Goal: Information Seeking & Learning: Check status

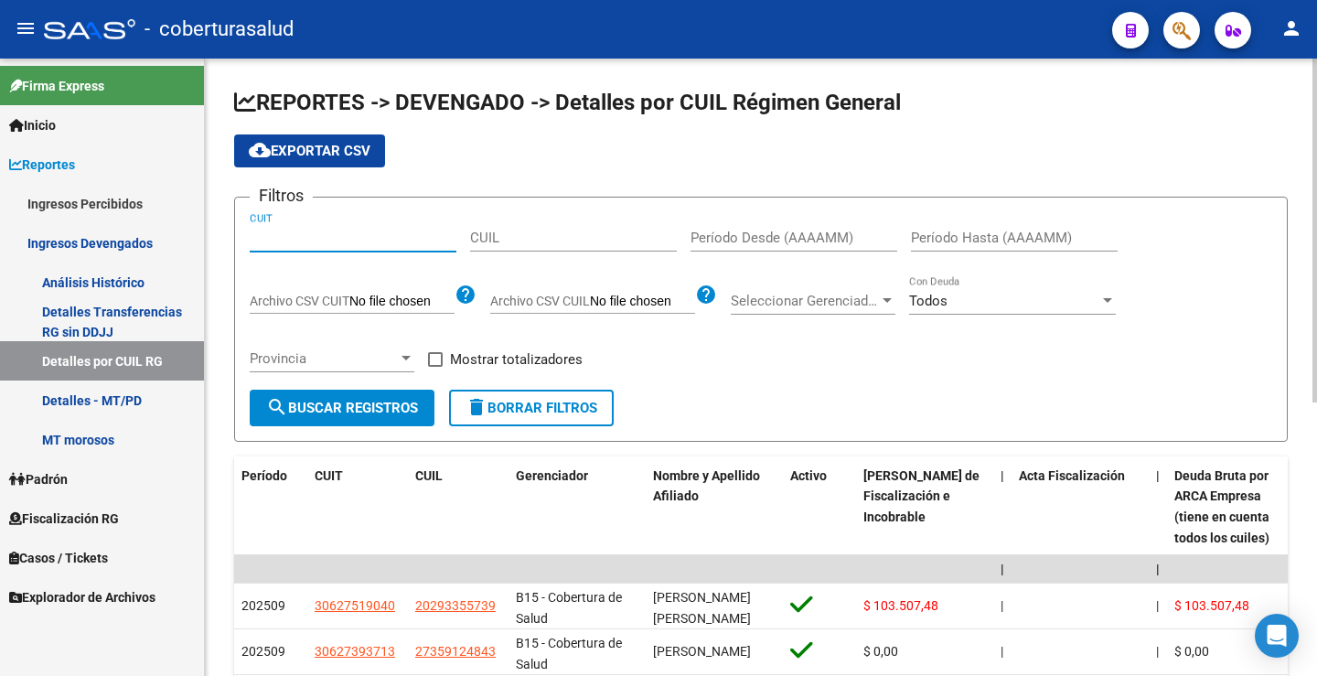
paste input "30-50670776-1"
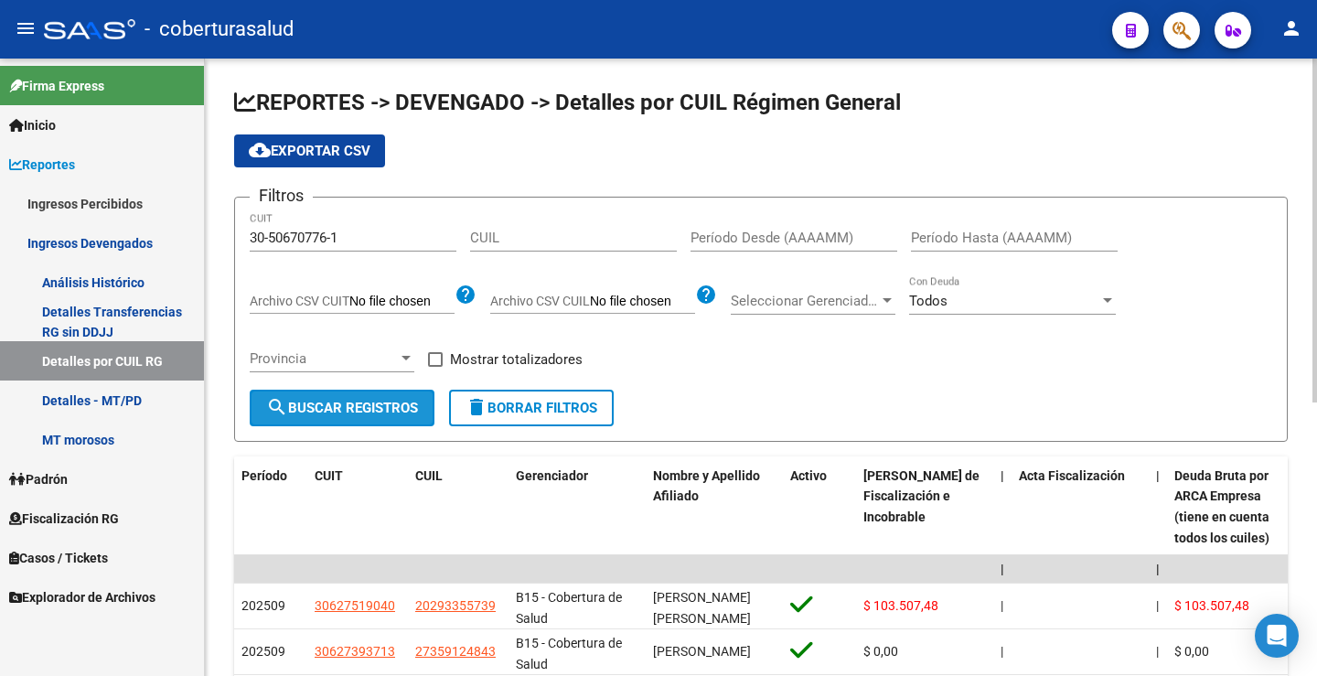
click at [351, 403] on span "search Buscar Registros" at bounding box center [342, 408] width 152 height 16
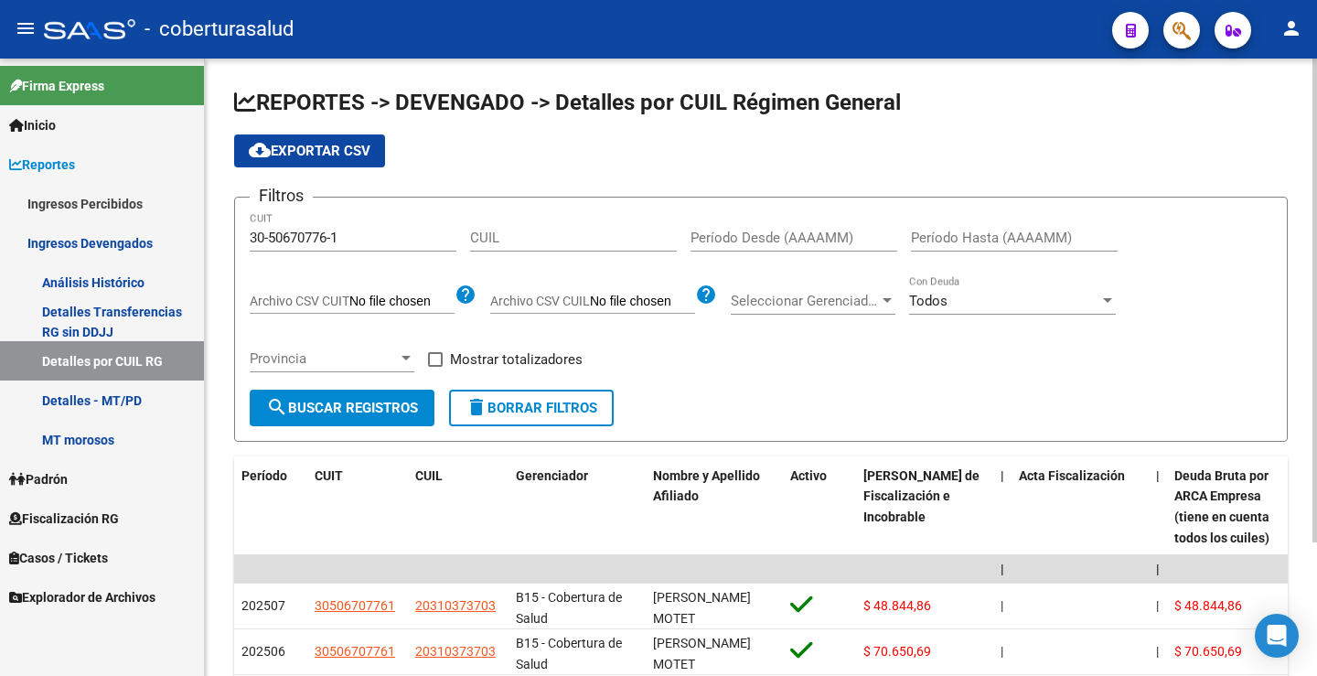
click at [330, 397] on button "search Buscar Registros" at bounding box center [342, 408] width 185 height 37
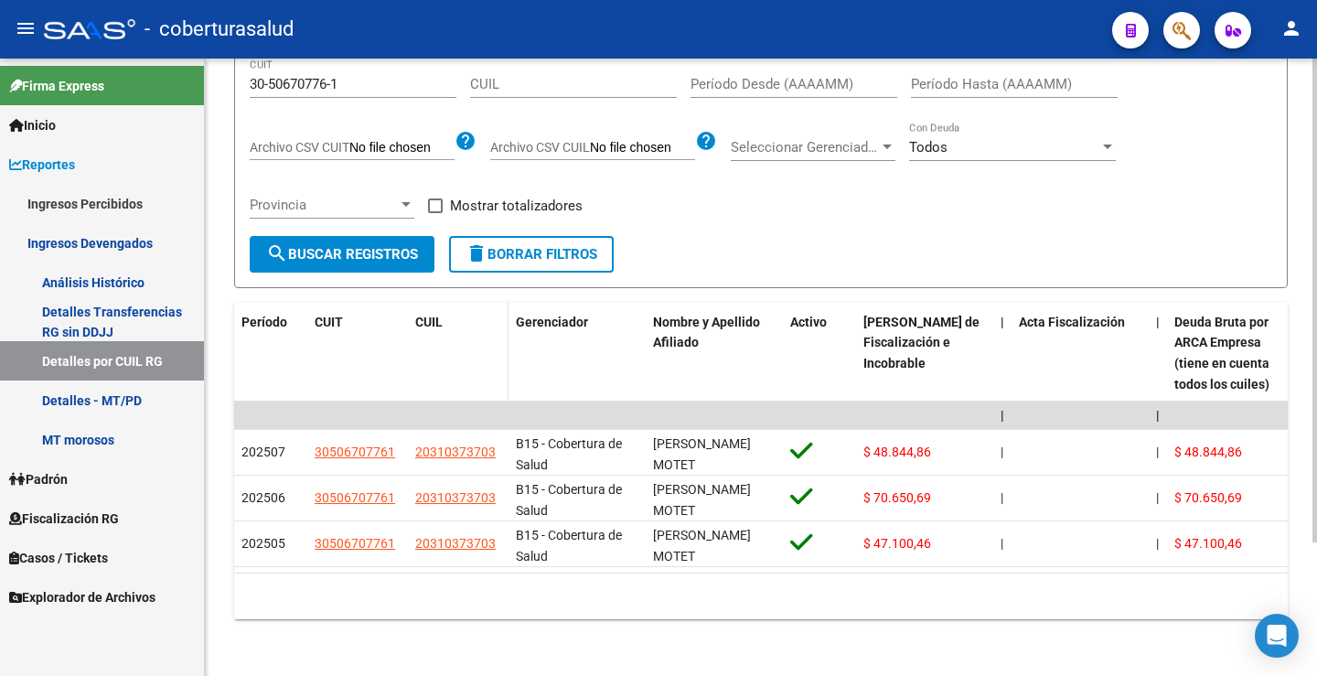
scroll to position [170, 0]
click at [756, 227] on form "Filtros 30-50670776-1 CUIT CUIL Período Desde (AAAAMM) Período Hasta (AAAAMM) A…" at bounding box center [761, 163] width 1054 height 245
click at [395, 627] on div "REPORTES -> DEVENGADO -> Detalles por CUIL Régimen General cloud_download Expor…" at bounding box center [761, 289] width 1112 height 773
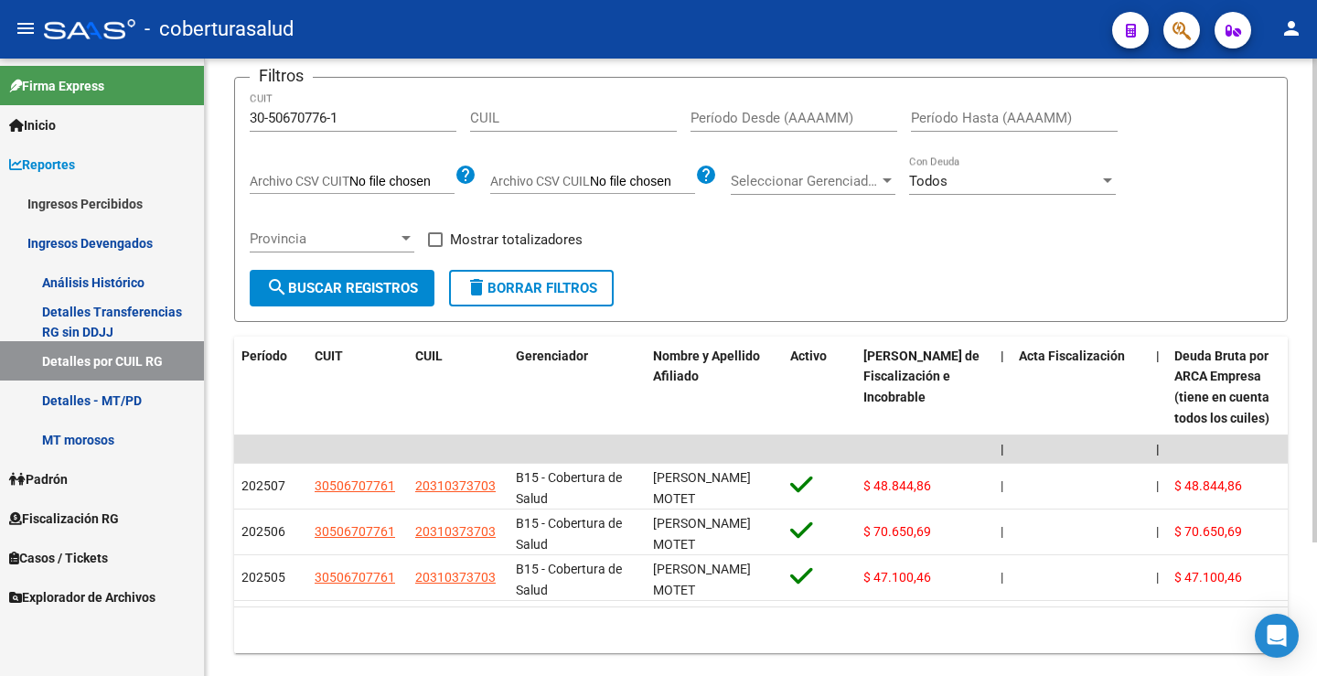
scroll to position [0, 0]
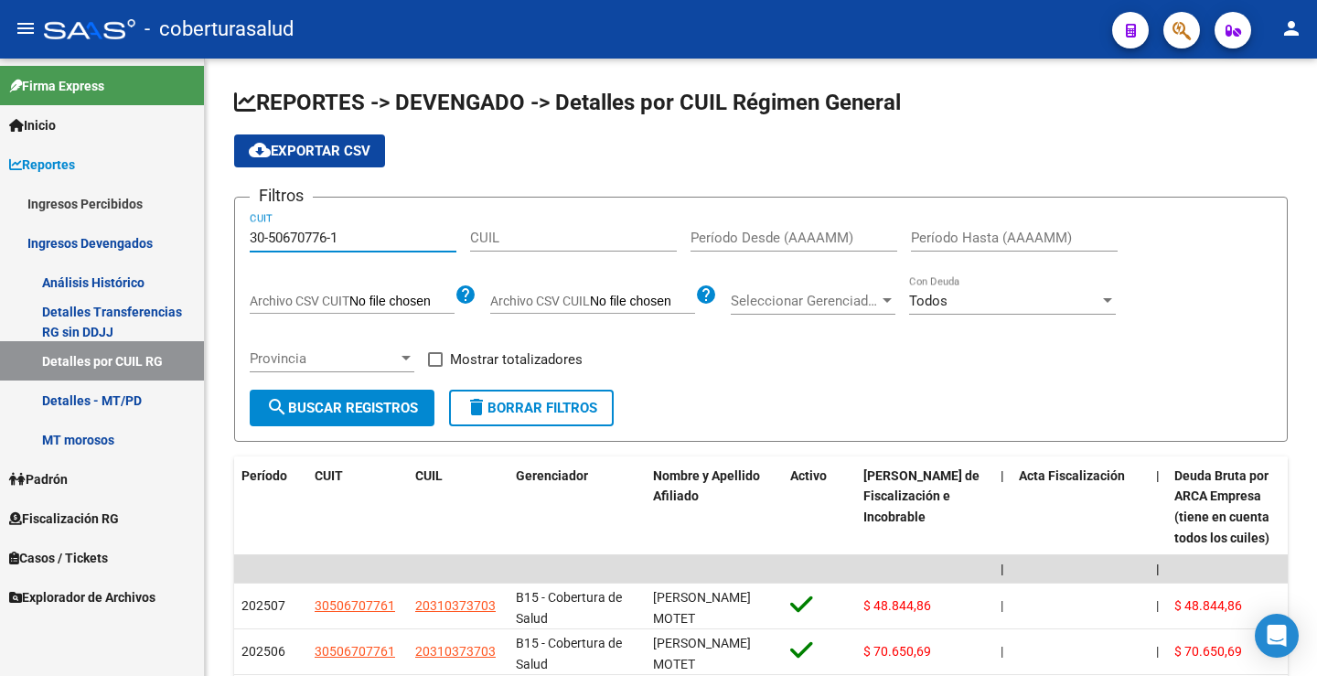
drag, startPoint x: 367, startPoint y: 230, endPoint x: 132, endPoint y: 238, distance: 235.3
click at [133, 238] on mat-sidenav-container "Firma Express Inicio Instructivos Contacto OS Reportes Ingresos Percibidos Anál…" at bounding box center [658, 368] width 1317 height 618
paste input "27-25126468"
type input "27-25126468-1"
click at [340, 403] on span "search Buscar Registros" at bounding box center [342, 408] width 152 height 16
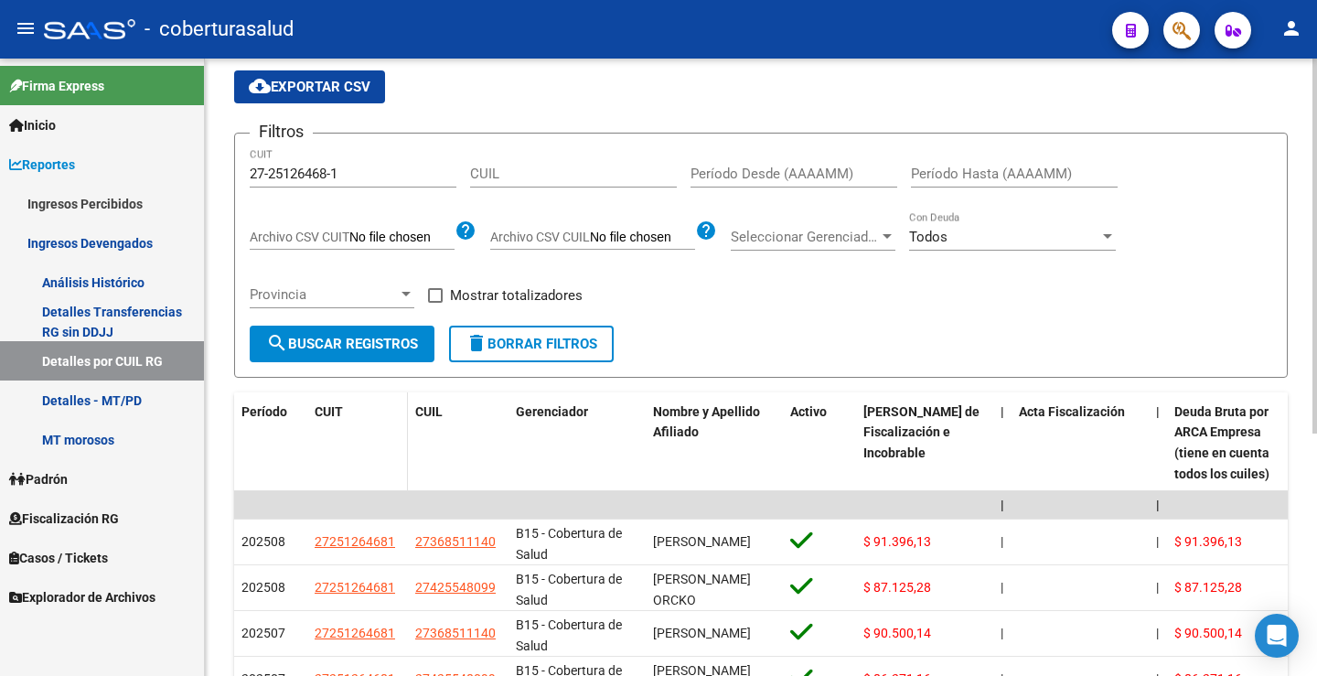
scroll to position [91, 0]
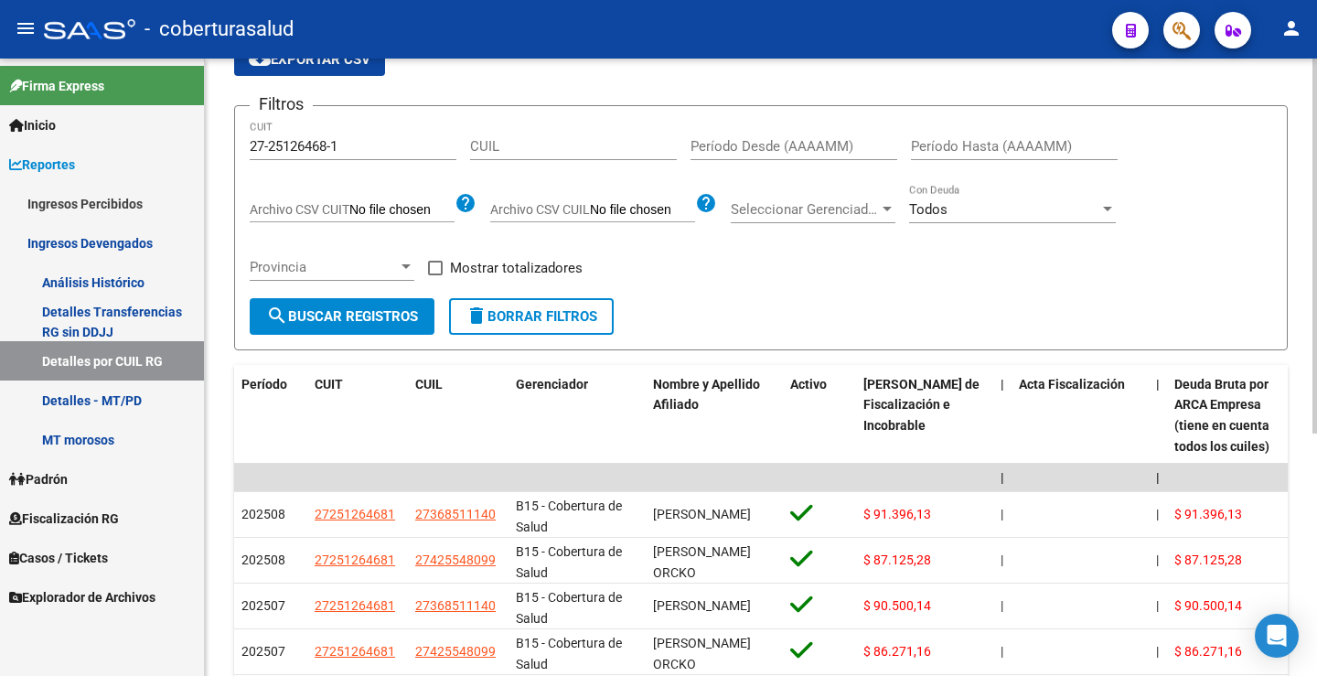
click at [729, 138] on input "Período Desde (AAAAMM)" at bounding box center [794, 146] width 207 height 16
type input "202508"
click at [932, 146] on input "Período Hasta (AAAAMM)" at bounding box center [1014, 146] width 207 height 16
type input "202508"
click at [387, 304] on button "search Buscar Registros" at bounding box center [342, 316] width 185 height 37
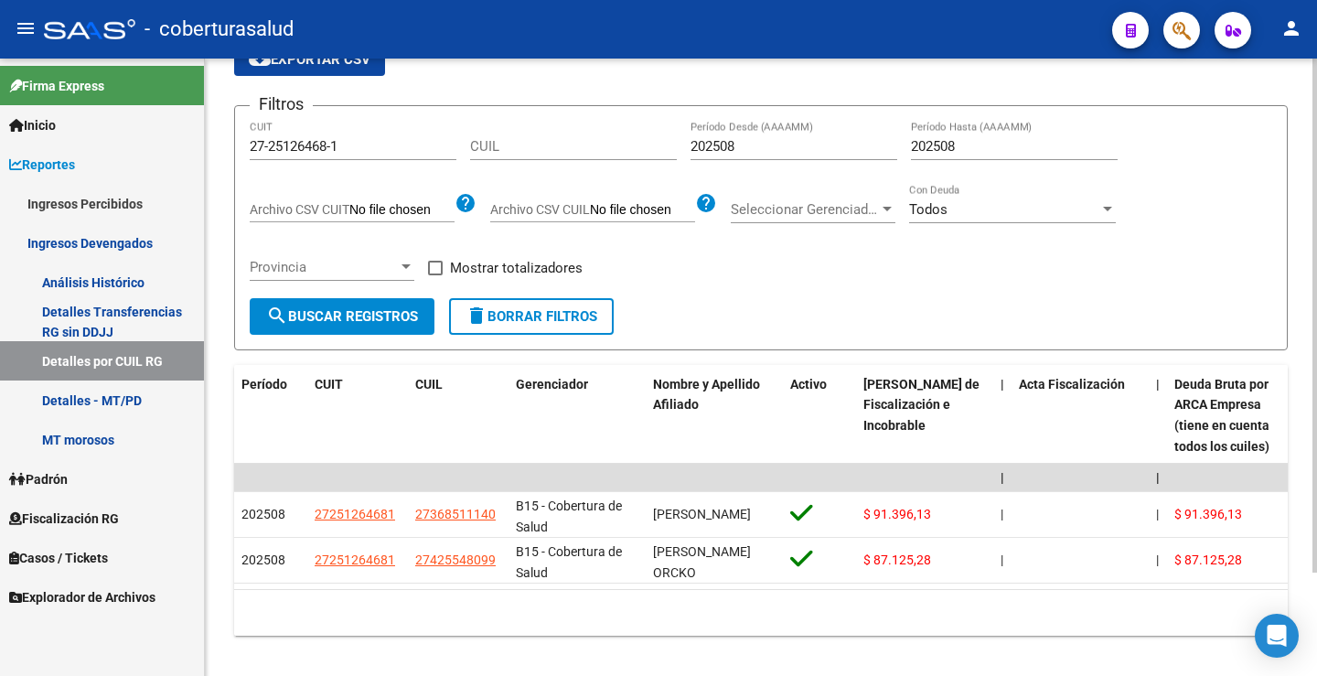
click at [774, 341] on form "Filtros 27-25126468-1 CUIT CUIL 202508 Período Desde (AAAAMM) 202508 Período Ha…" at bounding box center [761, 227] width 1054 height 245
click at [368, 65] on span "cloud_download Exportar CSV" at bounding box center [310, 59] width 122 height 16
drag, startPoint x: 382, startPoint y: 153, endPoint x: 199, endPoint y: 149, distance: 183.0
click at [212, 149] on div "REPORTES -> DEVENGADO -> Detalles por CUIL Régimen General cloud_download Expor…" at bounding box center [761, 330] width 1112 height 727
paste input "3-05677294-4"
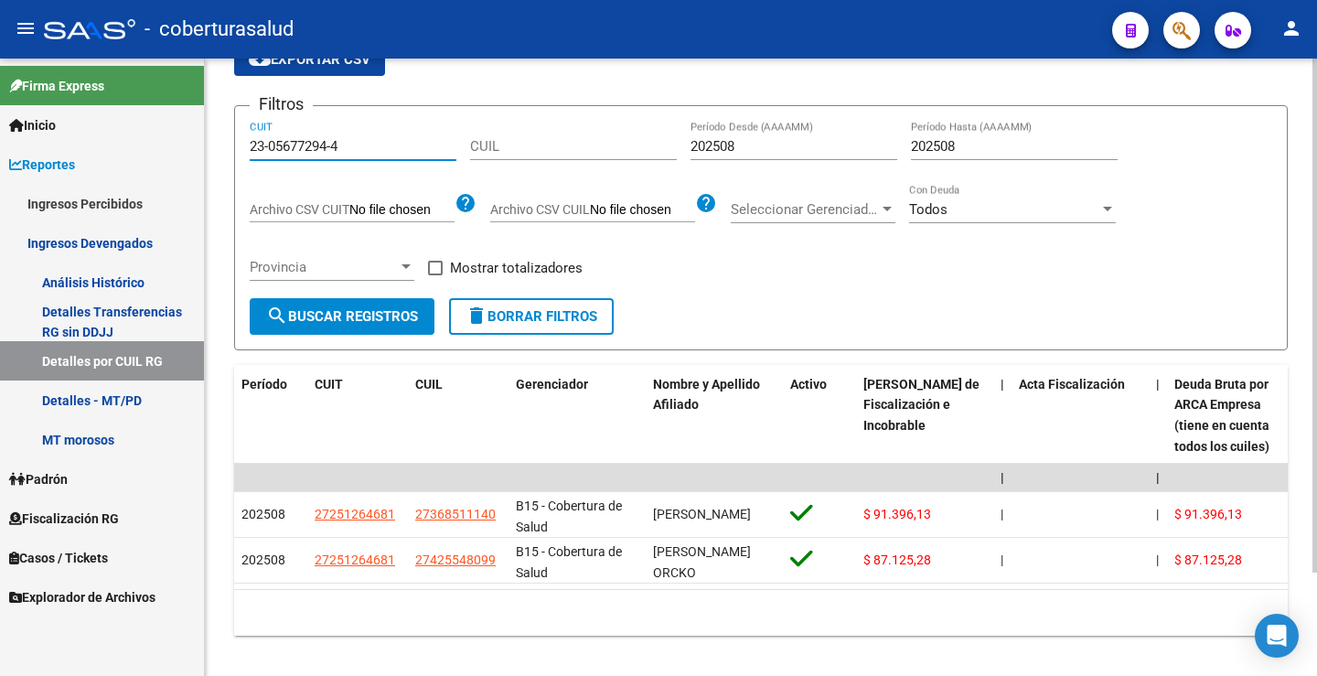
click at [334, 308] on span "search Buscar Registros" at bounding box center [342, 316] width 152 height 16
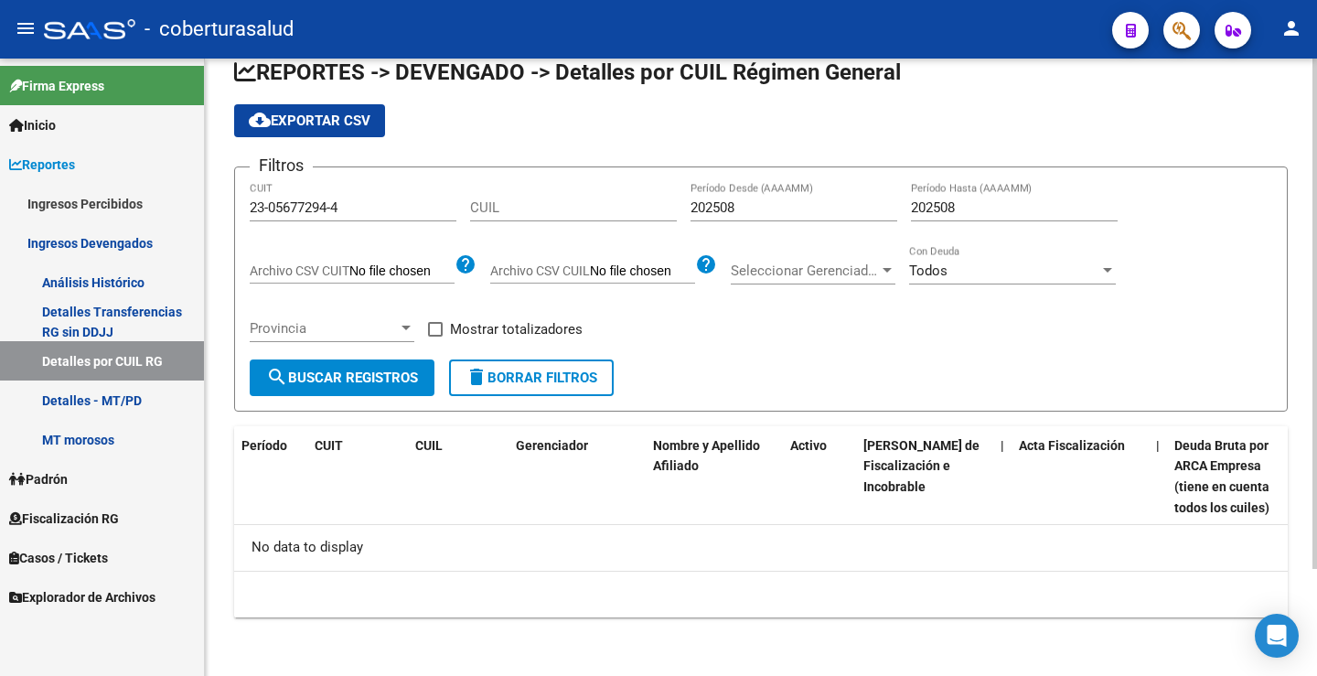
scroll to position [31, 0]
drag, startPoint x: 360, startPoint y: 208, endPoint x: 153, endPoint y: 195, distance: 208.1
click at [151, 195] on mat-sidenav-container "Firma Express Inicio Instructivos Contacto OS Reportes Ingresos Percibidos Anál…" at bounding box center [658, 368] width 1317 height 618
paste input "30-56358597"
type input "30-56358597-4"
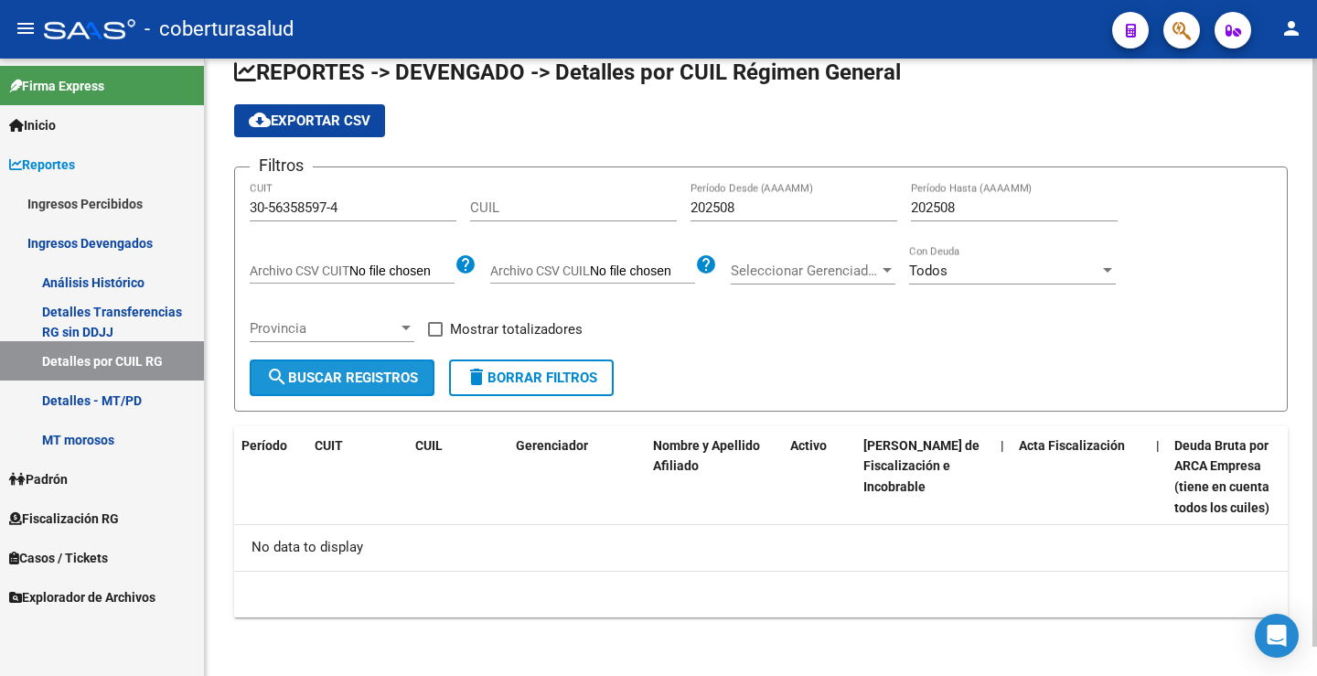
click at [391, 371] on span "search Buscar Registros" at bounding box center [342, 378] width 152 height 16
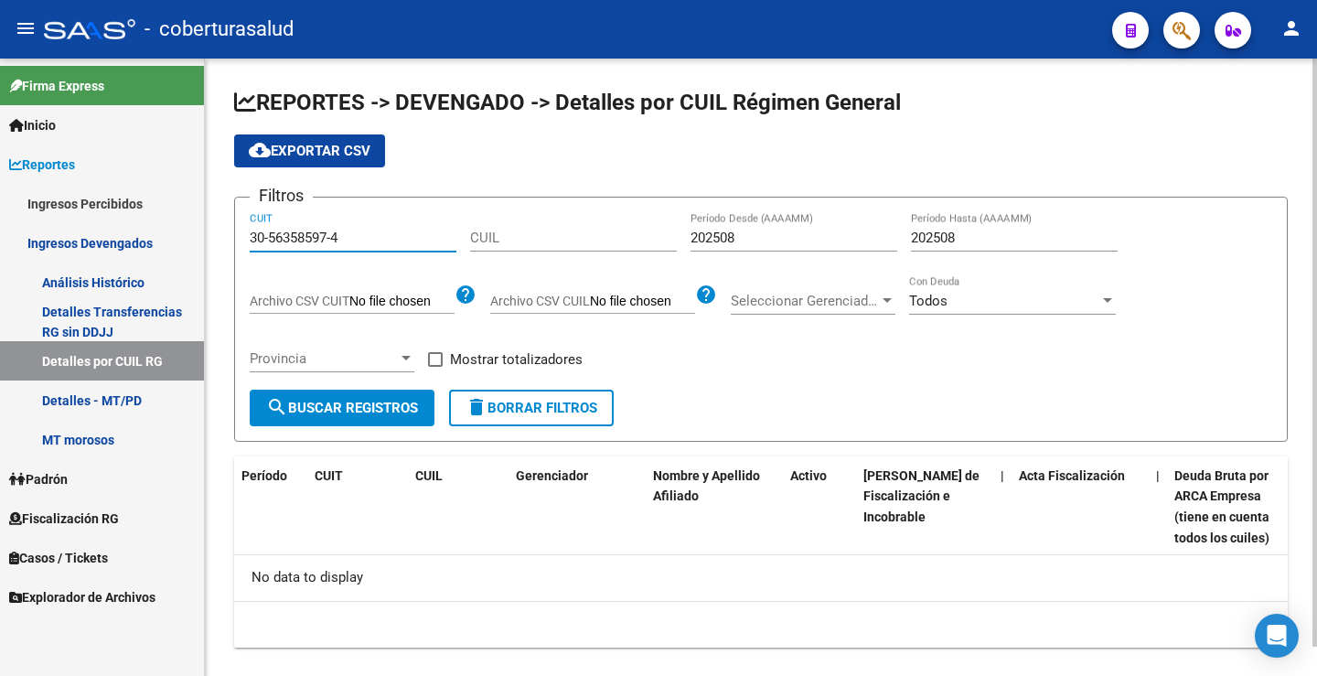
click at [357, 244] on input "30-56358597-4" at bounding box center [353, 238] width 207 height 16
drag, startPoint x: 357, startPoint y: 244, endPoint x: 234, endPoint y: 243, distance: 122.6
click at [234, 243] on form "Filtros 30-56358597-4 CUIT CUIL 202508 Período Desde (AAAAMM) 202508 Período Ha…" at bounding box center [761, 319] width 1054 height 245
drag, startPoint x: 695, startPoint y: 241, endPoint x: 922, endPoint y: 252, distance: 227.2
click at [922, 252] on div "Filtros 30-56358597-4 CUIT CUIL 202508 Período Desde (AAAAMM) 202508 Período Ha…" at bounding box center [761, 300] width 1023 height 177
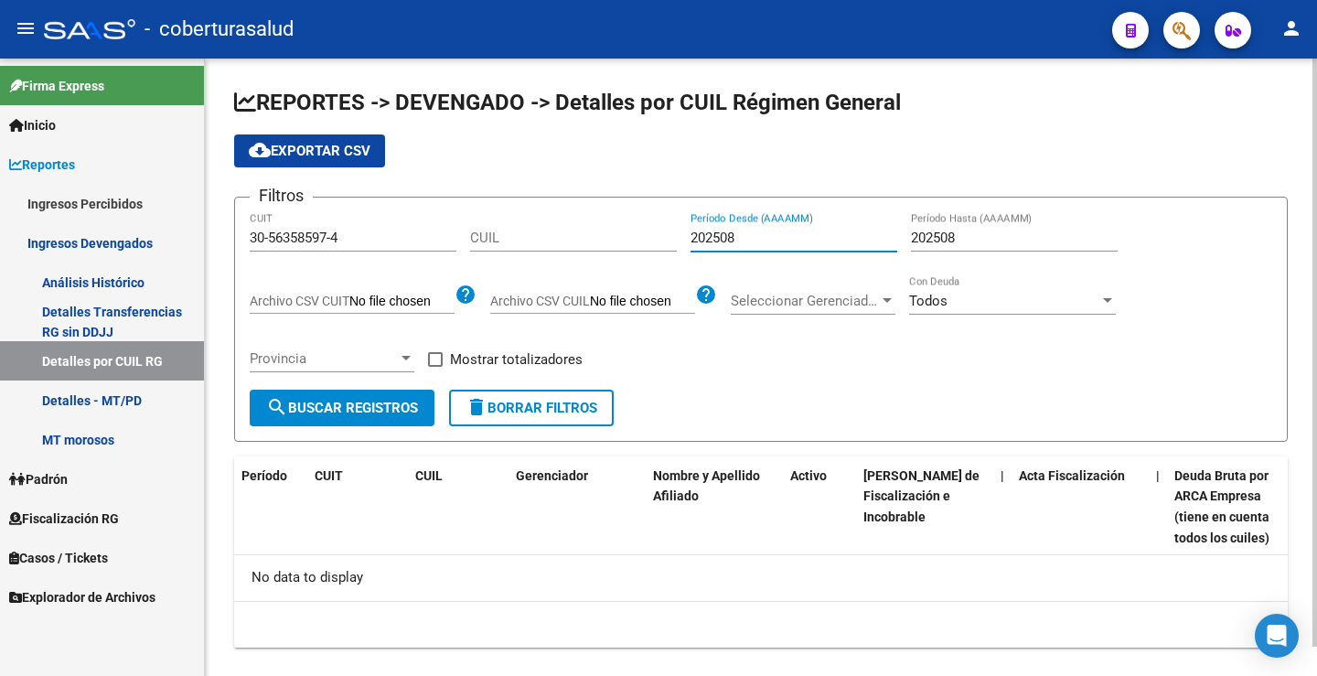
type input "2"
drag, startPoint x: 972, startPoint y: 233, endPoint x: 873, endPoint y: 233, distance: 98.8
click at [873, 233] on div "Filtros 30-56358597-4 CUIT CUIL Período Desde (AAAAMM) 202508 Período Hasta (AA…" at bounding box center [761, 300] width 1023 height 177
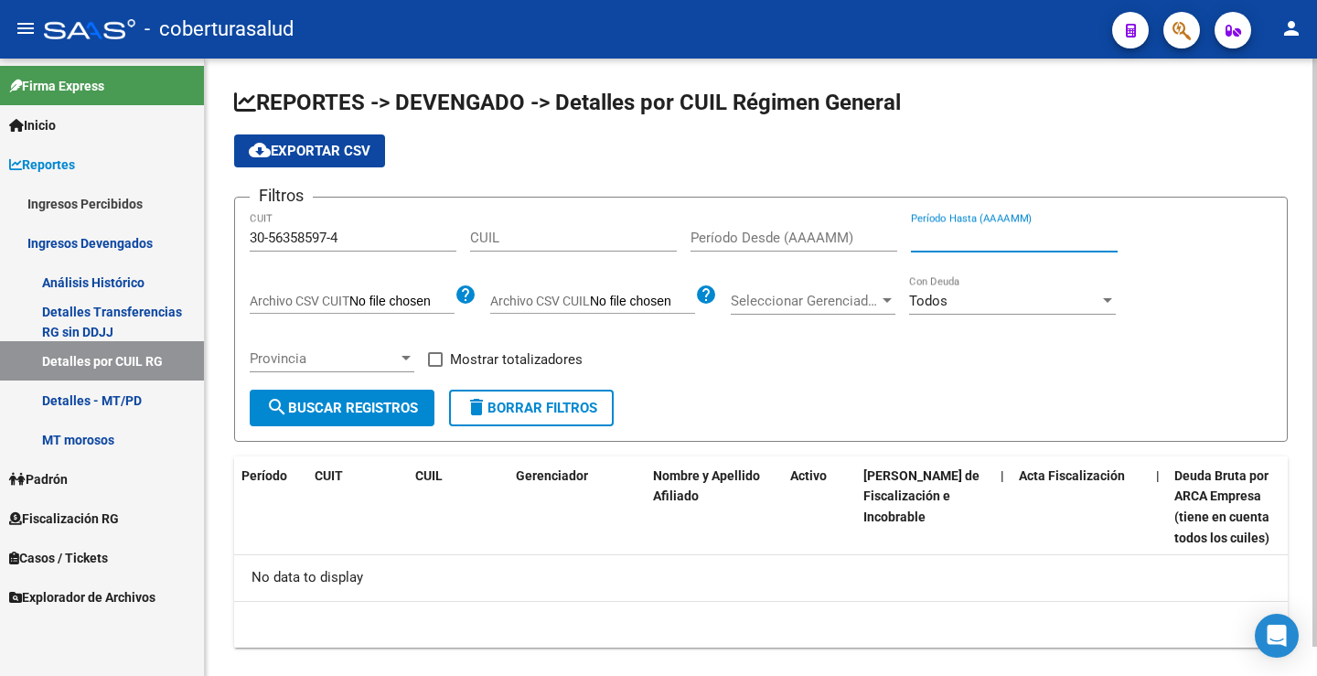
drag, startPoint x: 356, startPoint y: 401, endPoint x: 412, endPoint y: 386, distance: 57.7
click at [358, 401] on span "search Buscar Registros" at bounding box center [342, 408] width 152 height 16
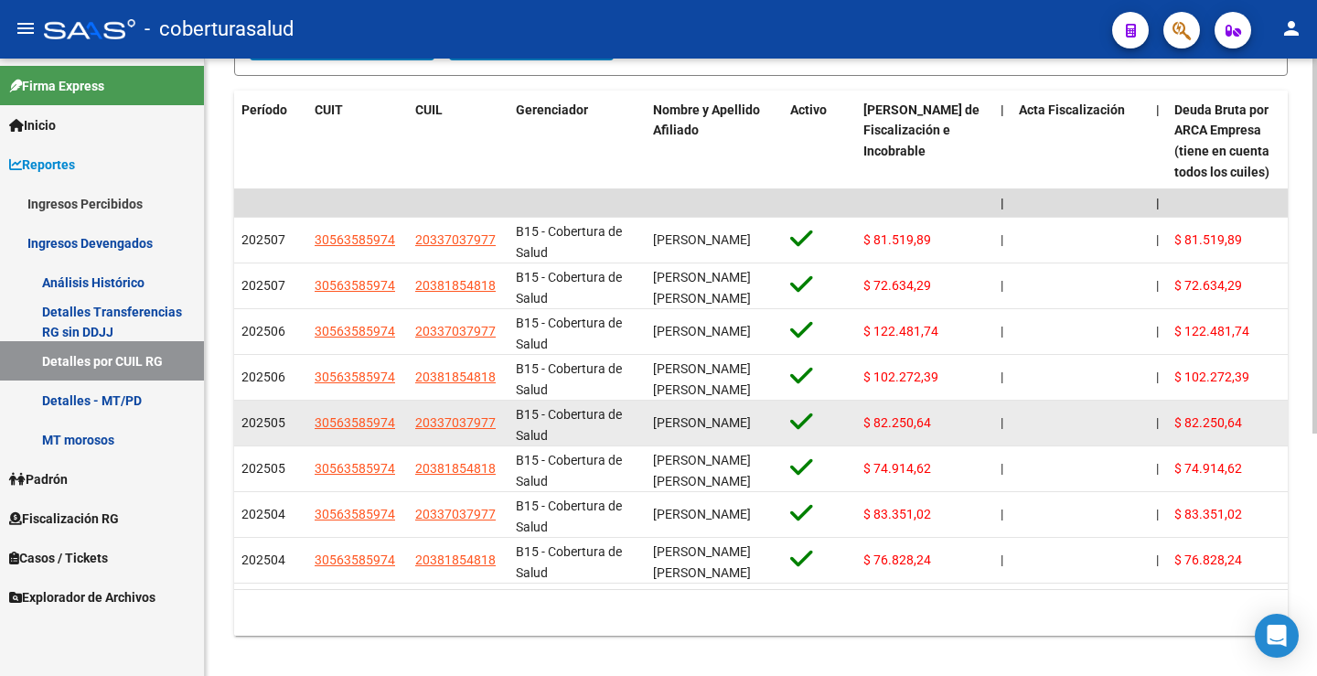
scroll to position [399, 0]
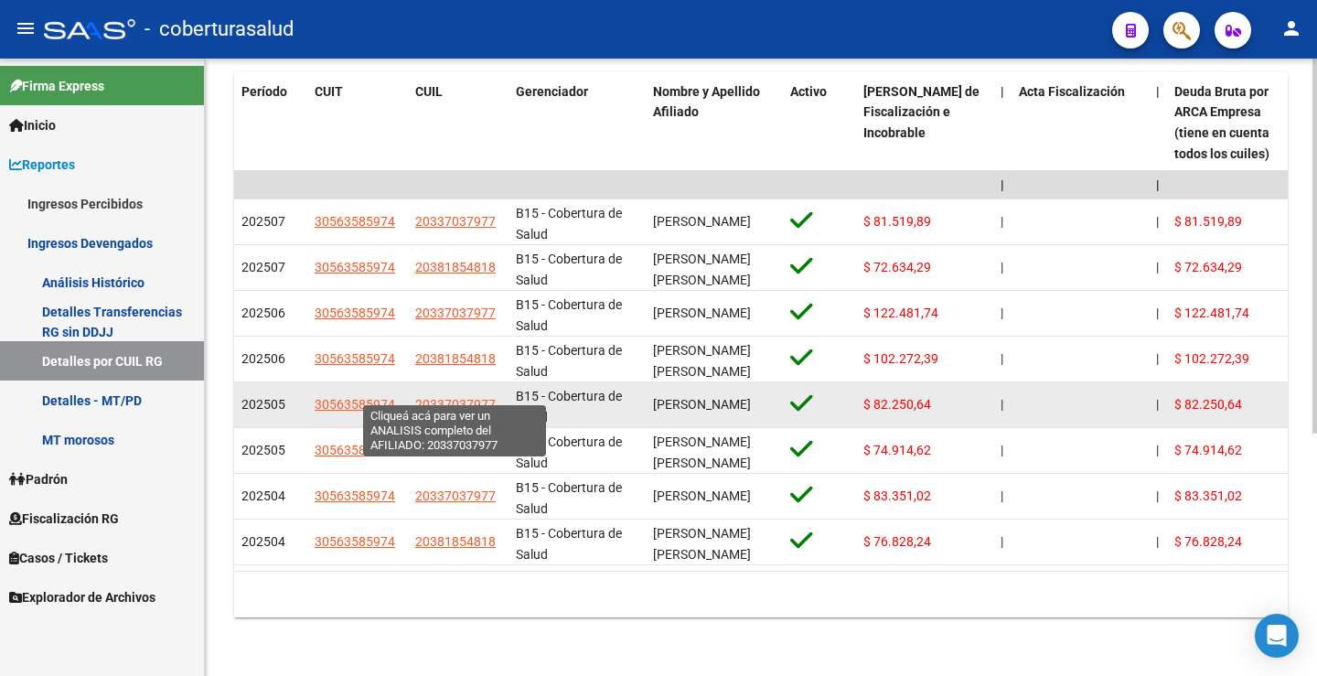
click at [466, 398] on span "20337037977" at bounding box center [455, 404] width 81 height 15
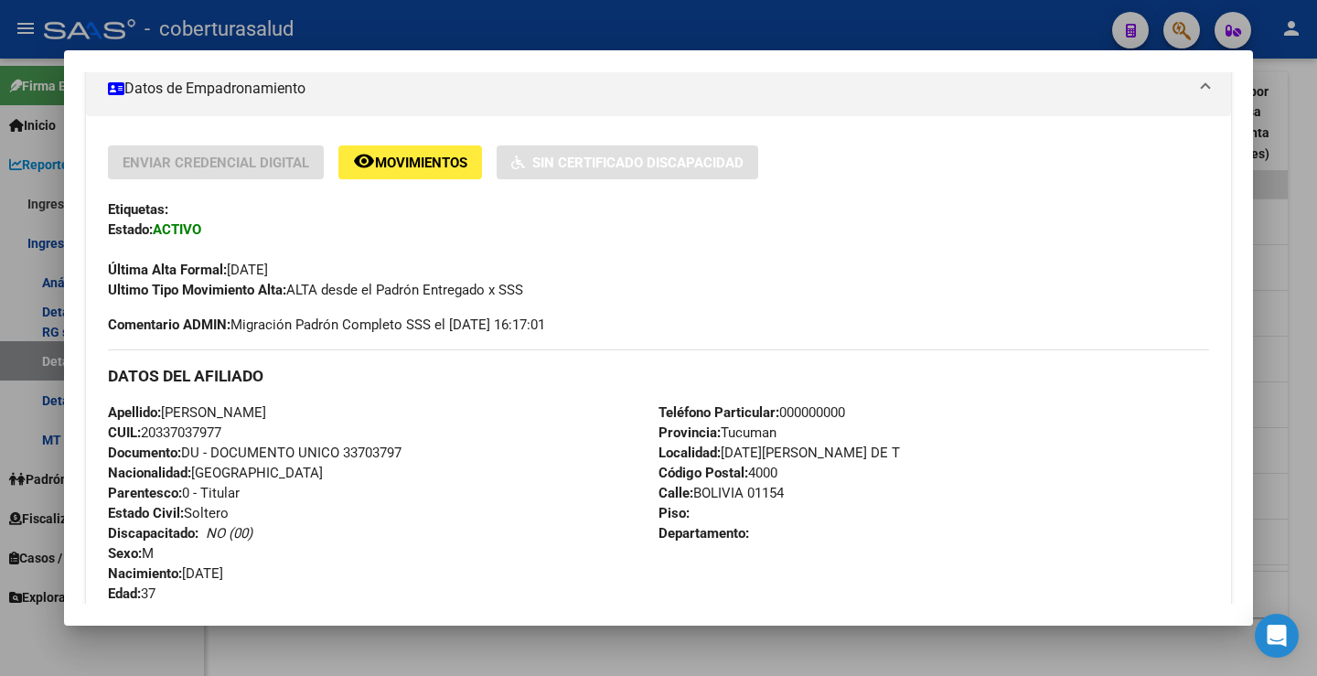
scroll to position [366, 0]
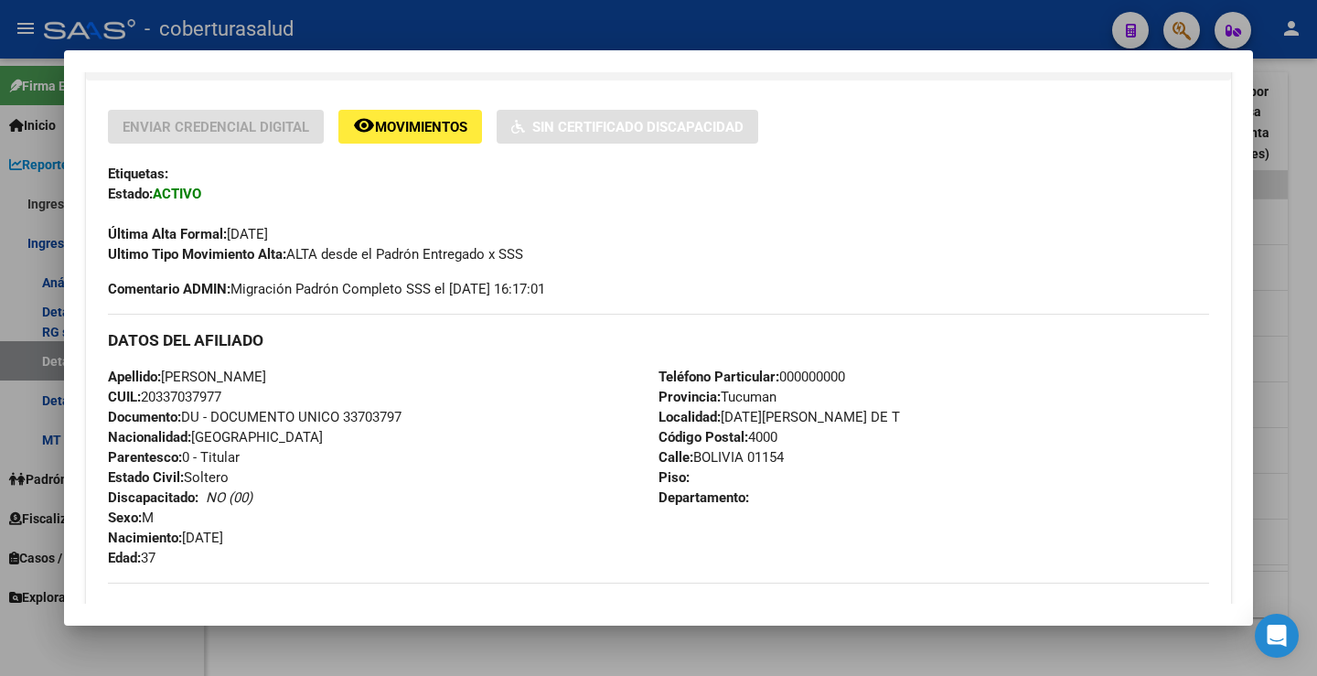
click at [517, 394] on div "Apellido: JAIME LEONARDO VICENTE CUIL: 20337037977 Documento: DU - DOCUMENTO UN…" at bounding box center [383, 467] width 551 height 201
click at [631, 40] on div at bounding box center [658, 338] width 1317 height 676
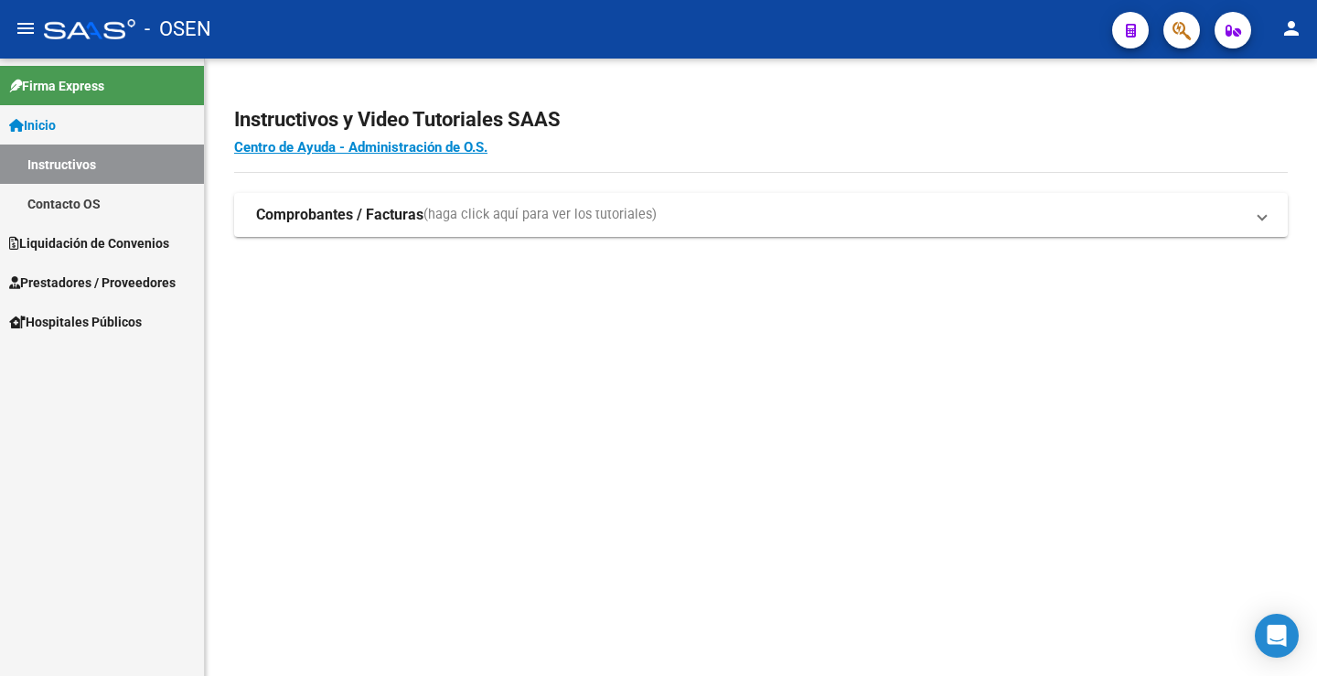
click at [96, 164] on link "Instructivos" at bounding box center [102, 164] width 204 height 39
click at [119, 244] on span "Liquidación de Convenios" at bounding box center [89, 243] width 160 height 20
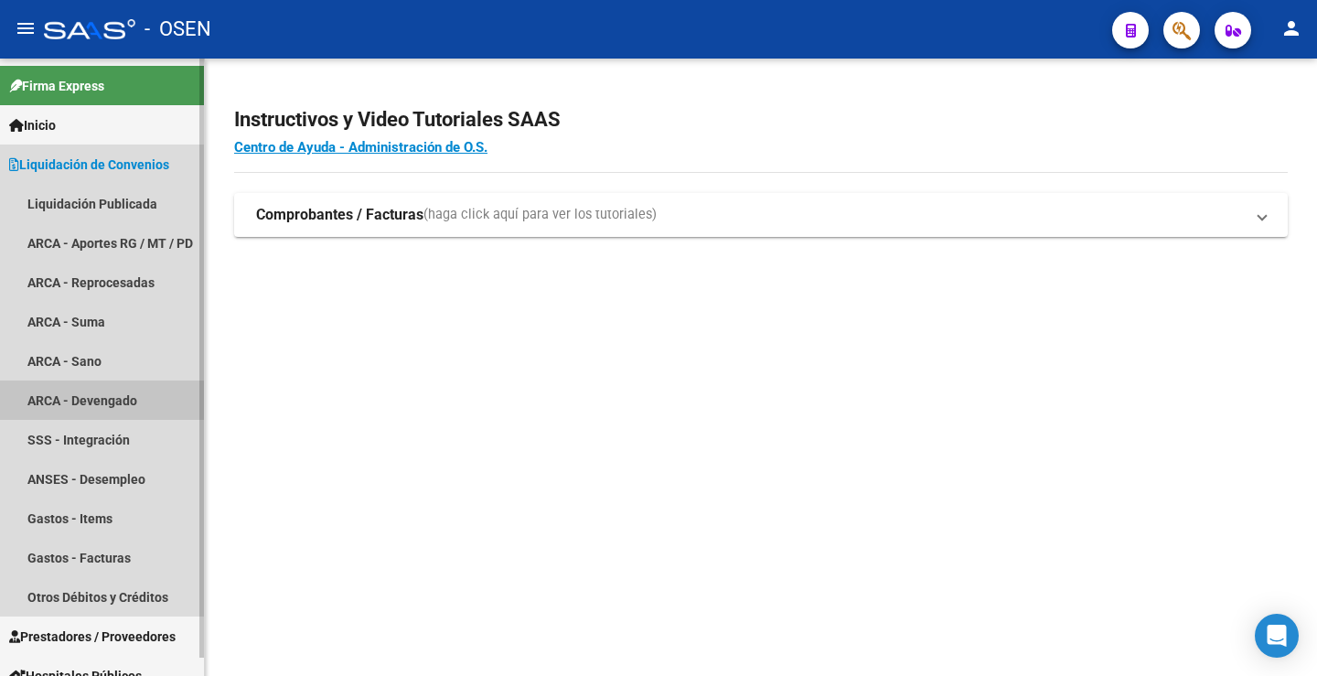
click at [117, 401] on link "ARCA - Devengado" at bounding box center [102, 400] width 204 height 39
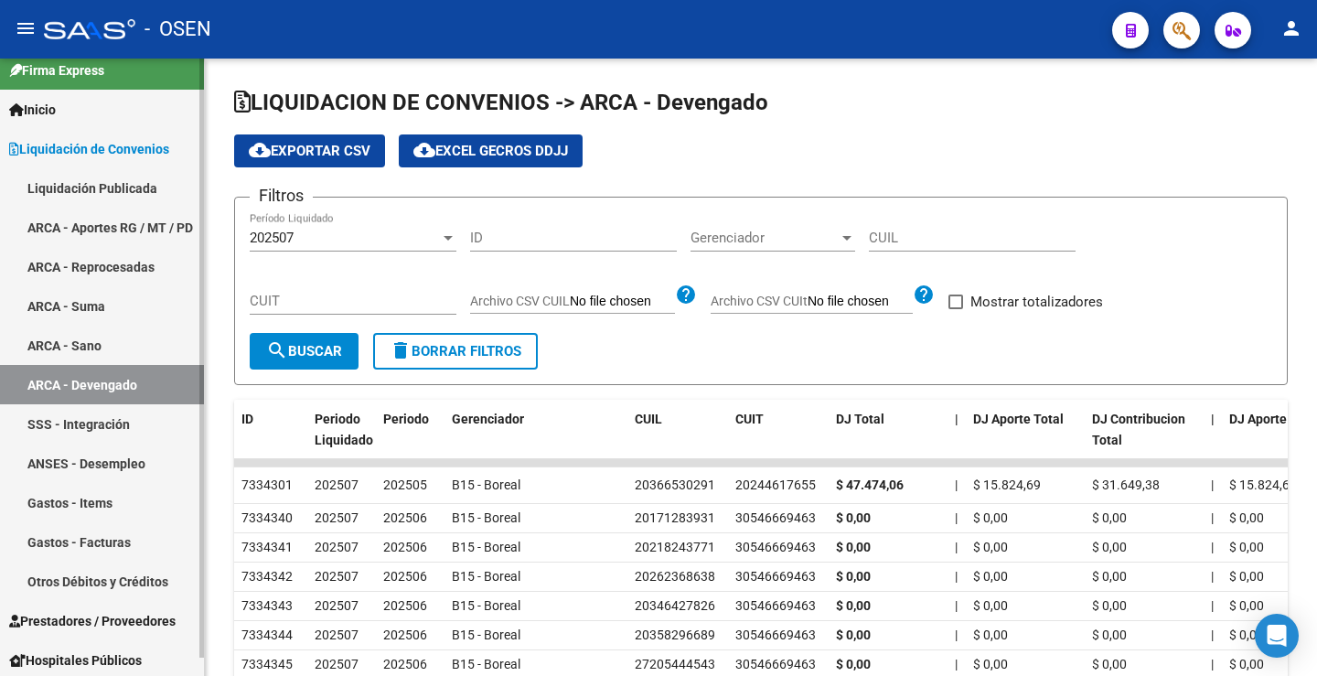
scroll to position [19, 0]
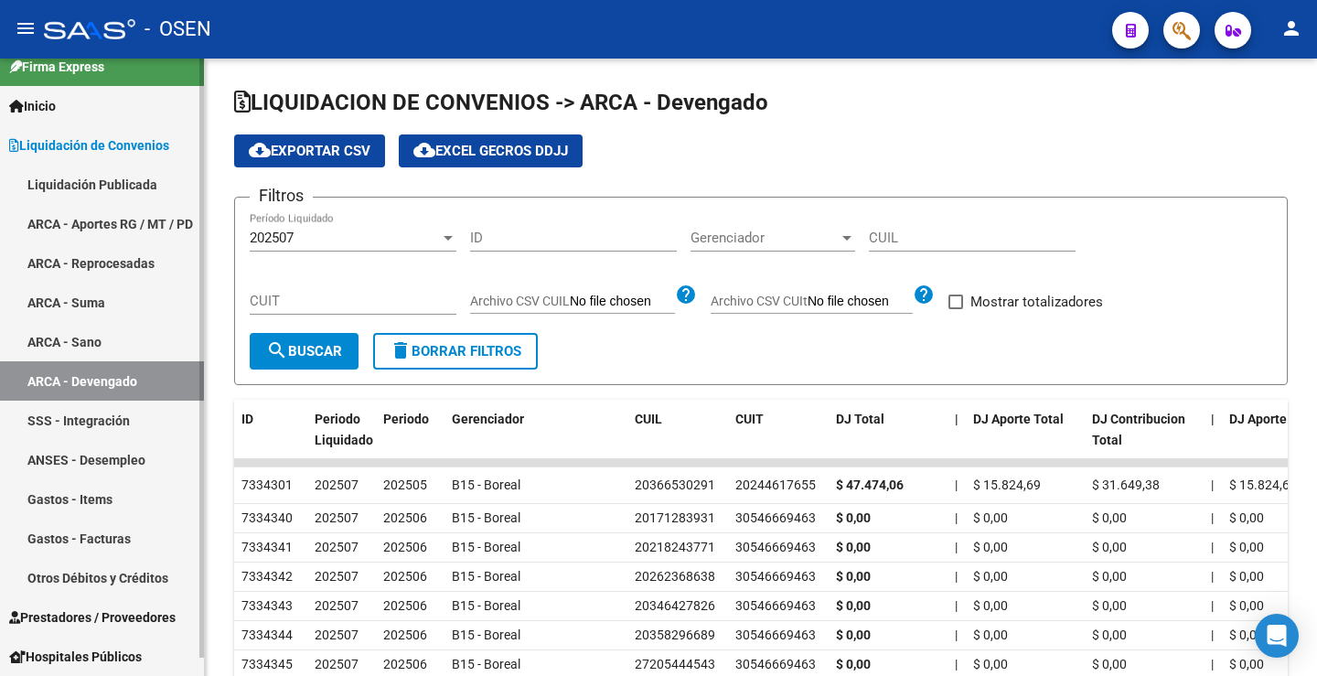
click at [106, 208] on link "ARCA - Aportes RG / MT / PD" at bounding box center [102, 223] width 204 height 39
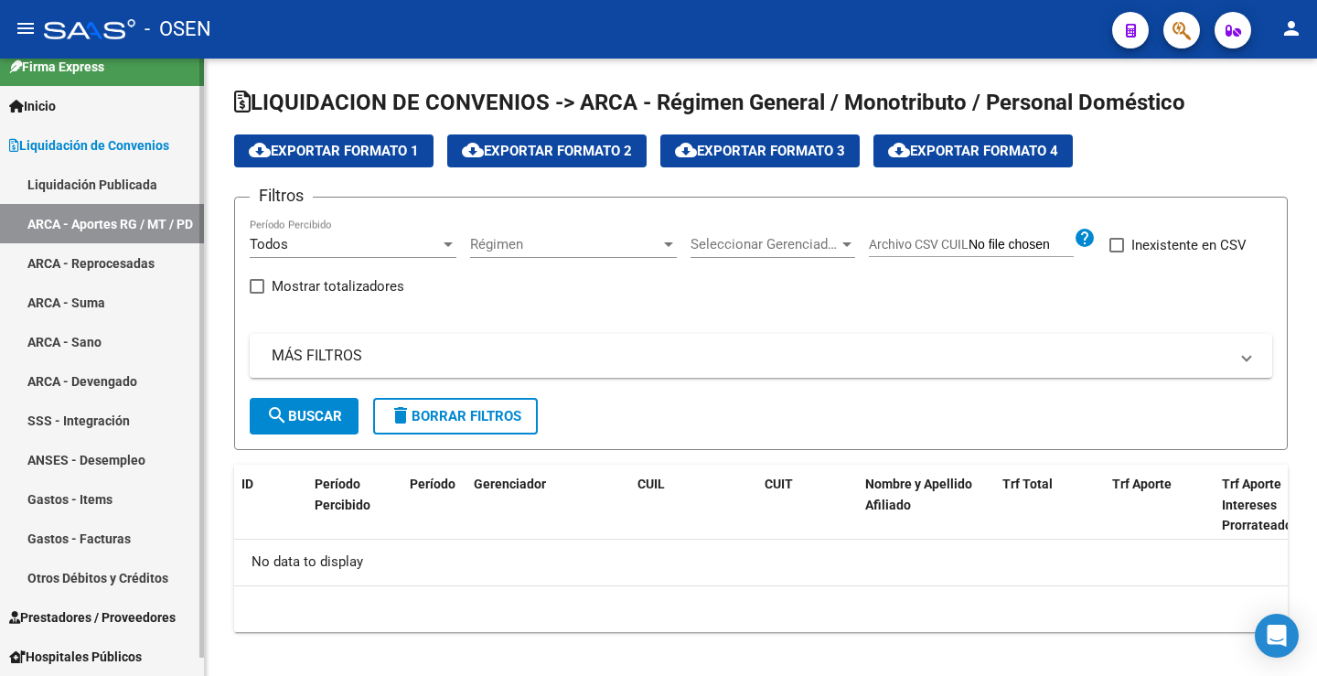
click at [108, 185] on link "Liquidación Publicada" at bounding box center [102, 184] width 204 height 39
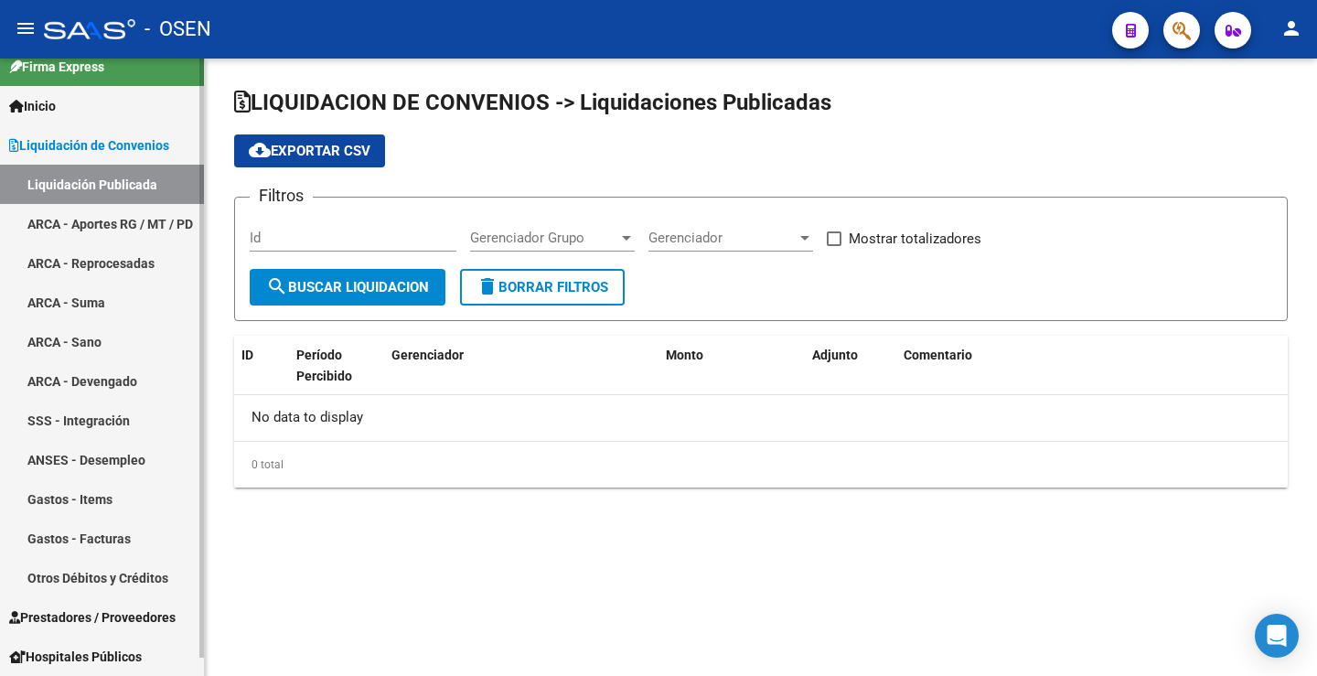
checkbox input "true"
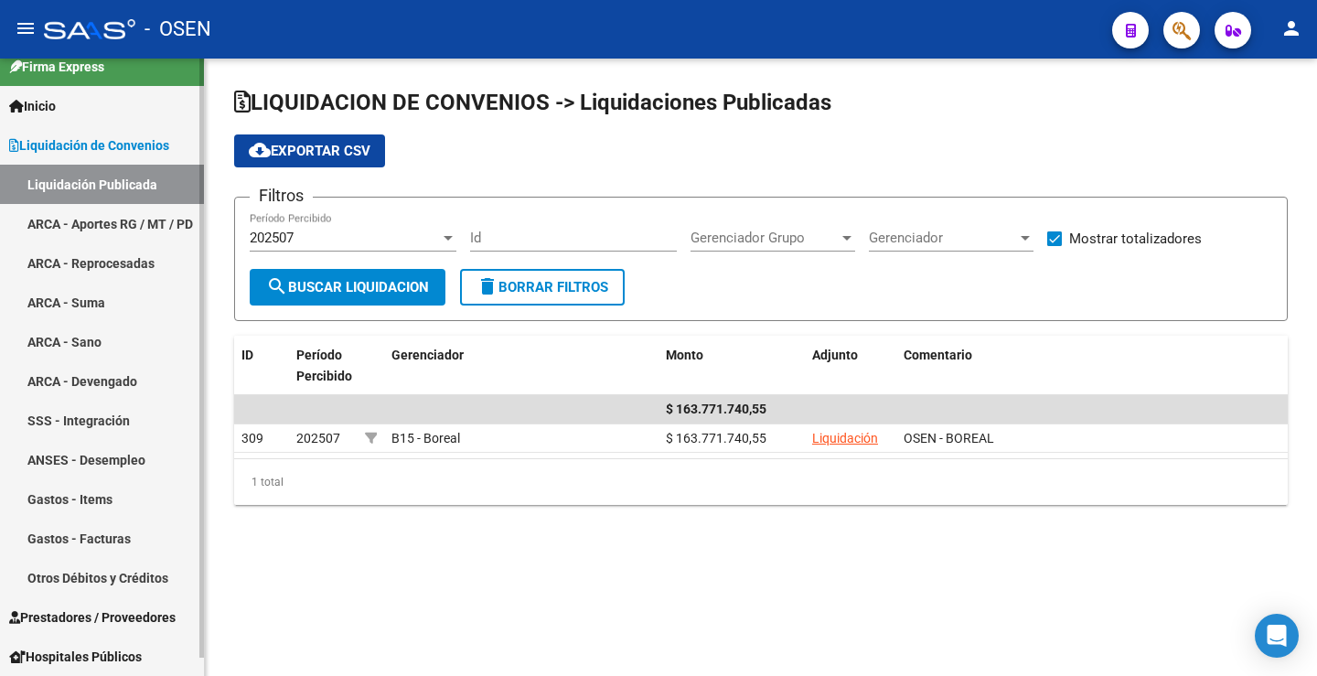
click at [77, 223] on link "ARCA - Aportes RG / MT / PD" at bounding box center [102, 223] width 204 height 39
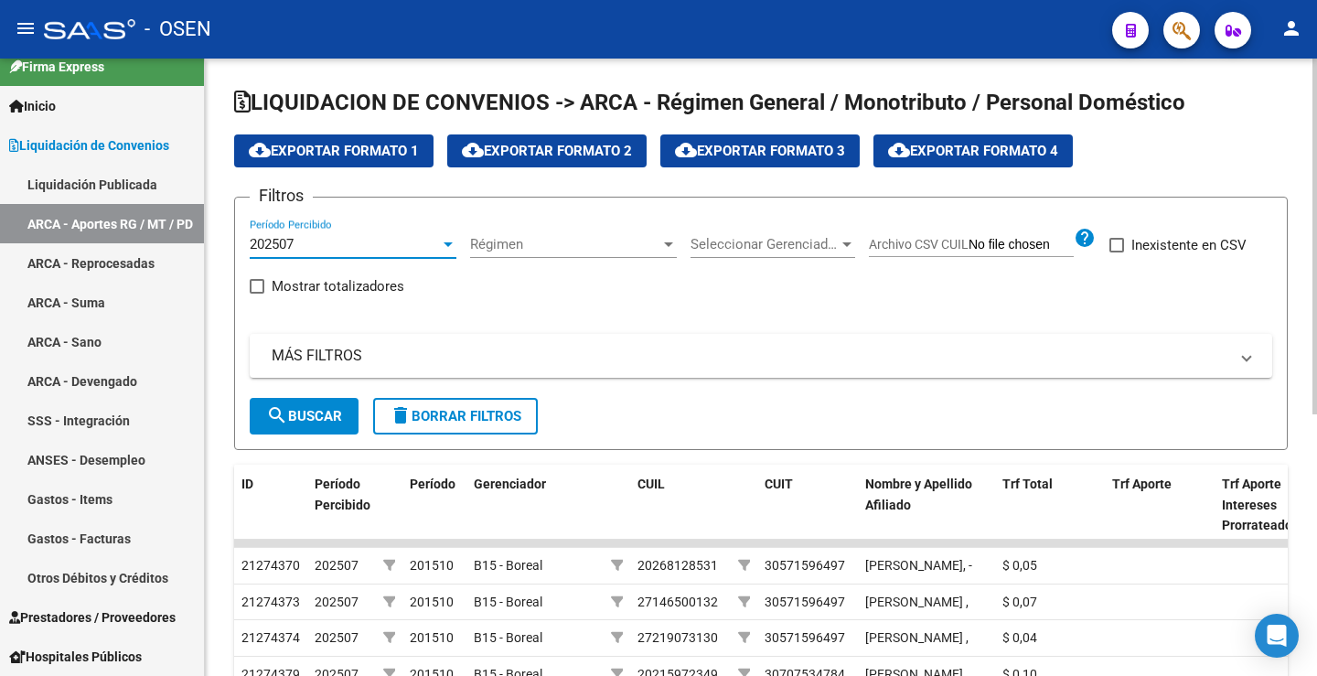
click at [446, 242] on div at bounding box center [448, 244] width 9 height 5
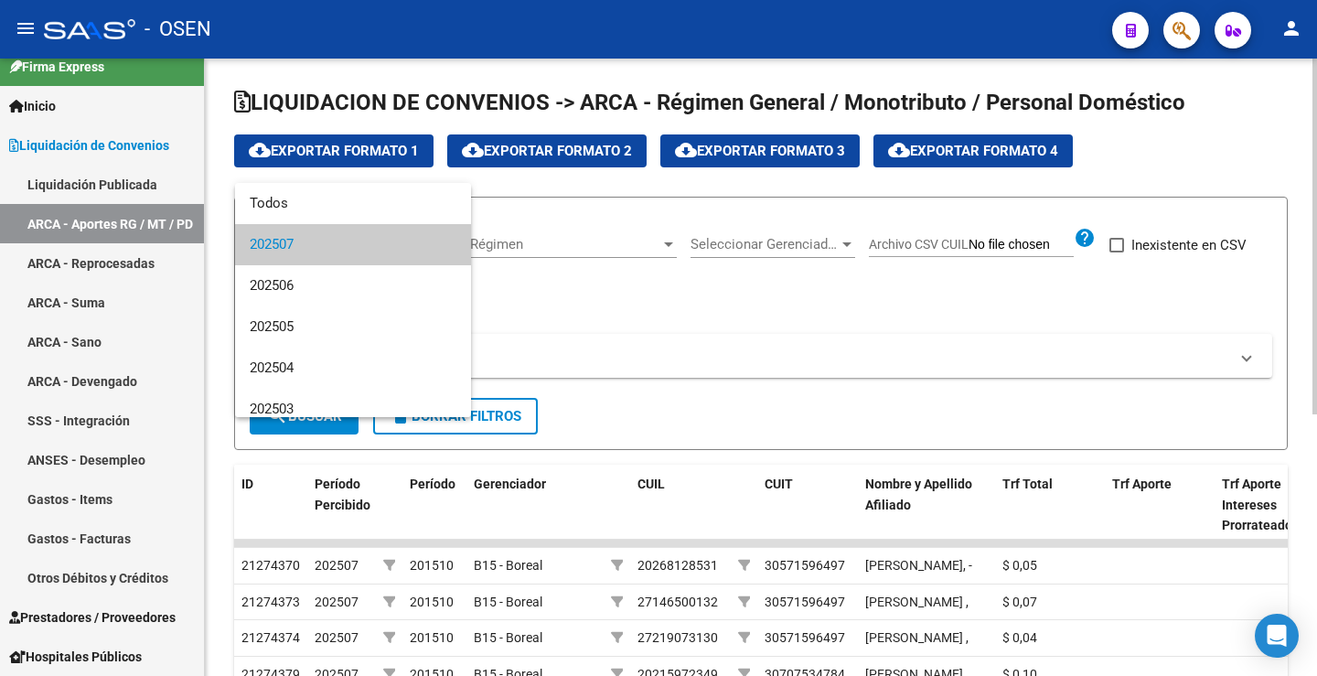
click at [446, 242] on mat-option "202507" at bounding box center [353, 244] width 236 height 41
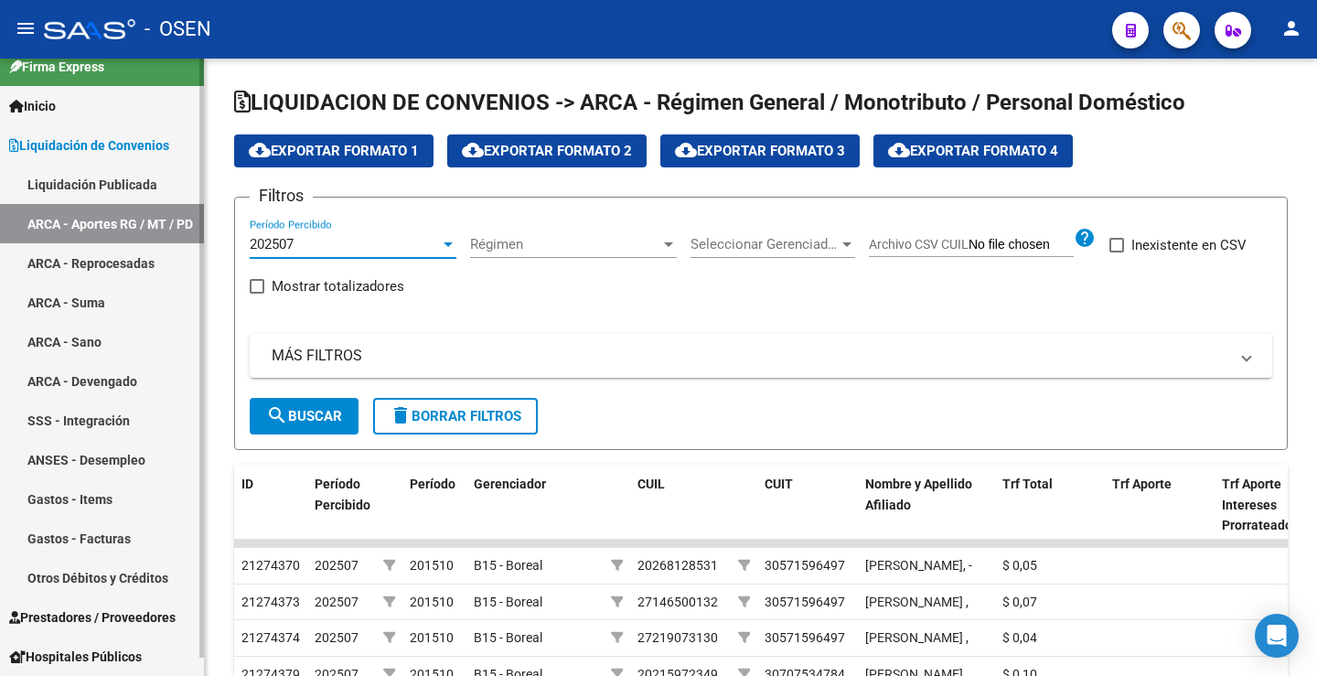
click at [96, 306] on link "ARCA - Suma" at bounding box center [102, 302] width 204 height 39
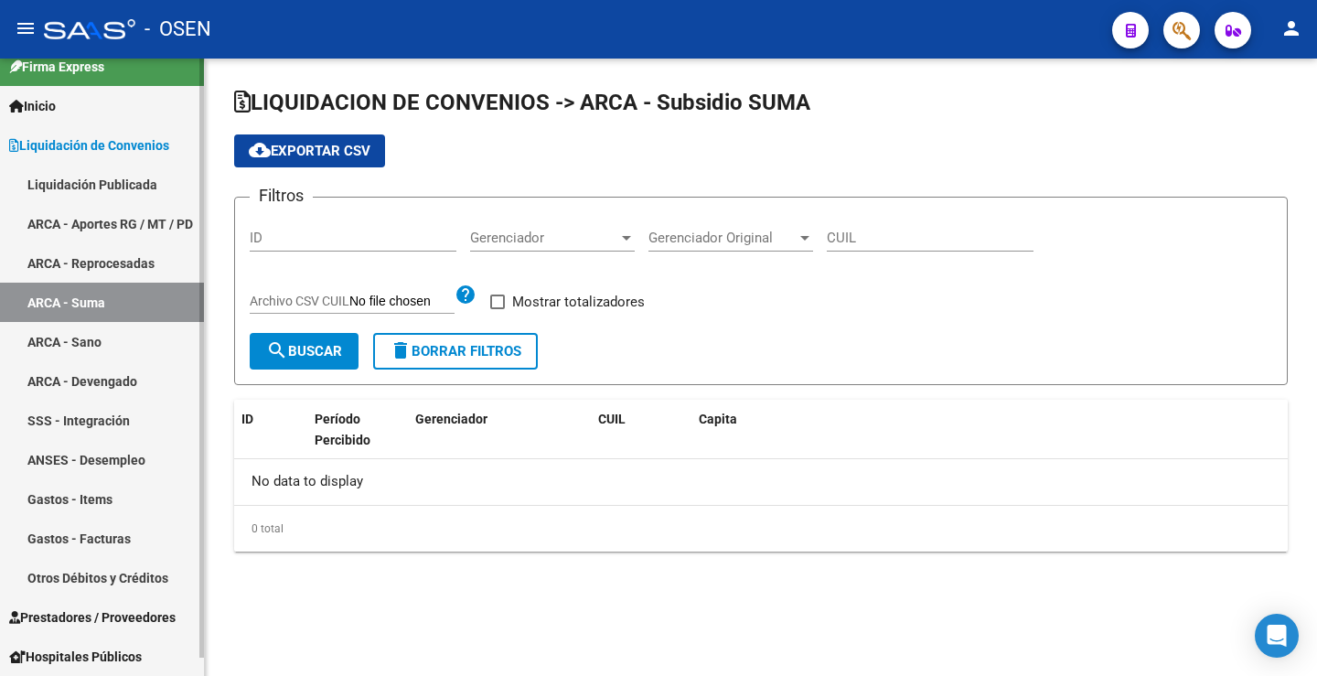
checkbox input "true"
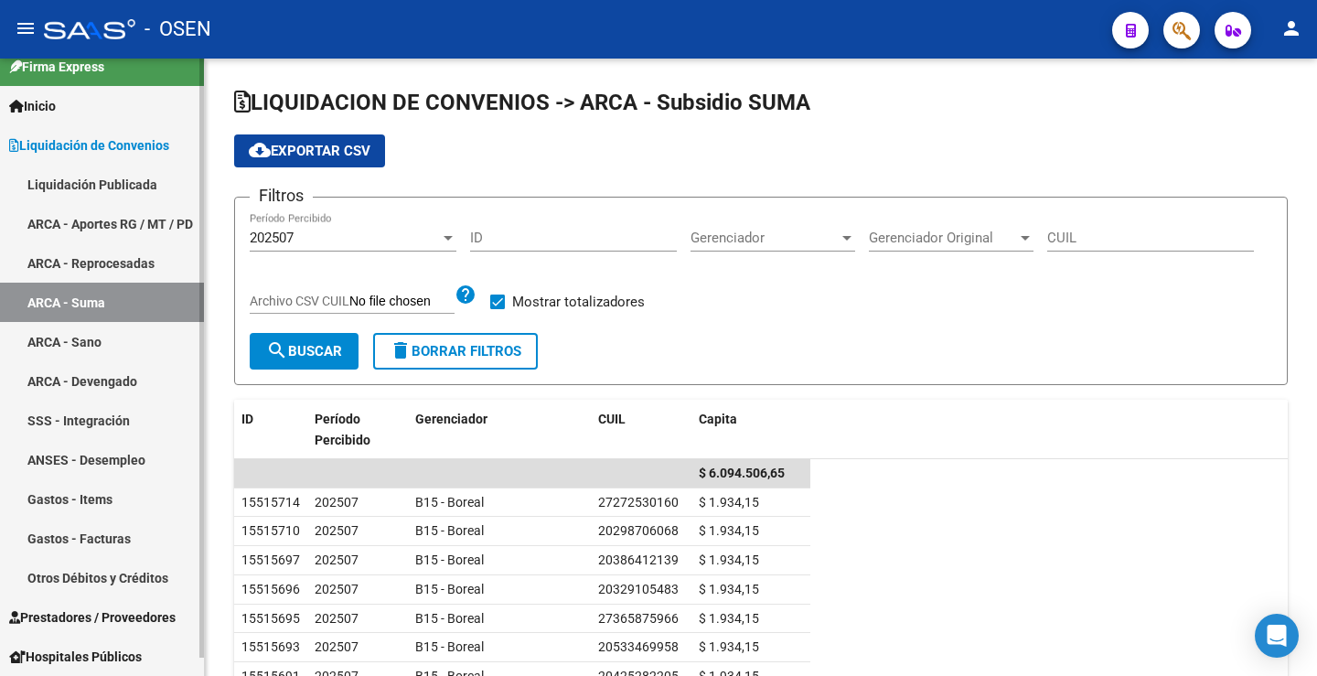
click at [94, 337] on link "ARCA - Sano" at bounding box center [102, 341] width 204 height 39
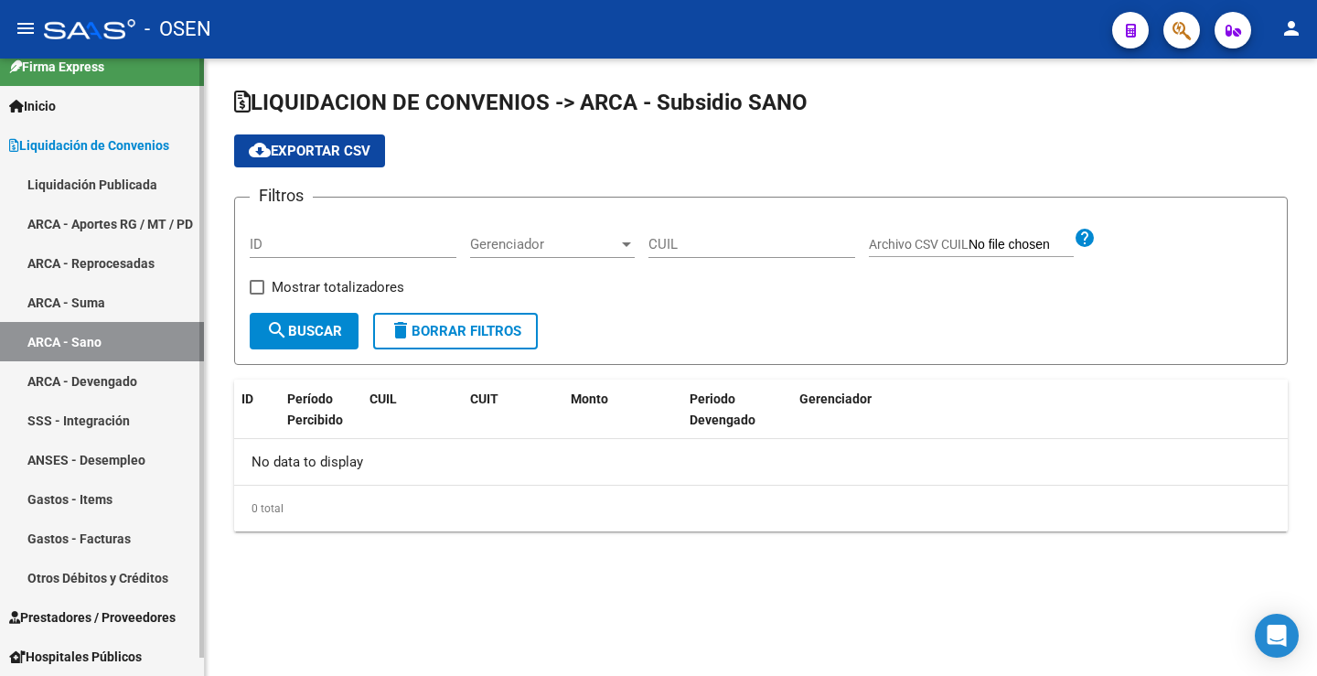
checkbox input "true"
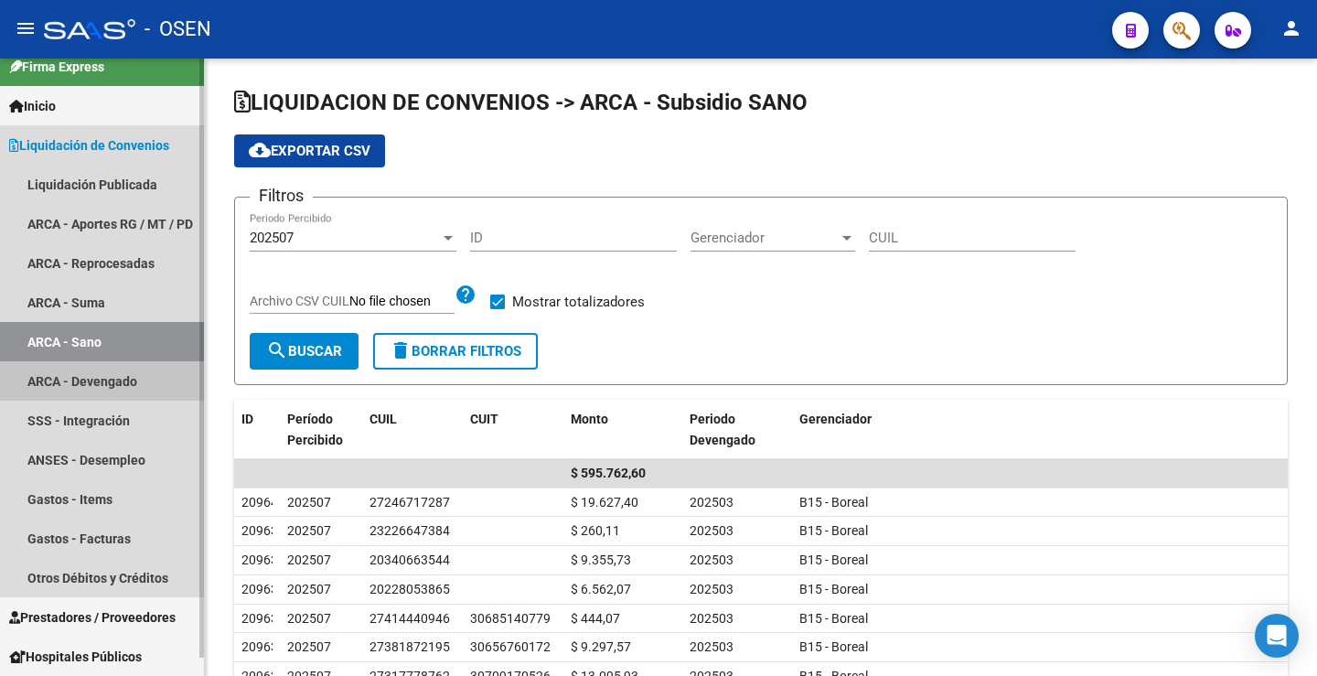
click at [102, 379] on link "ARCA - Devengado" at bounding box center [102, 380] width 204 height 39
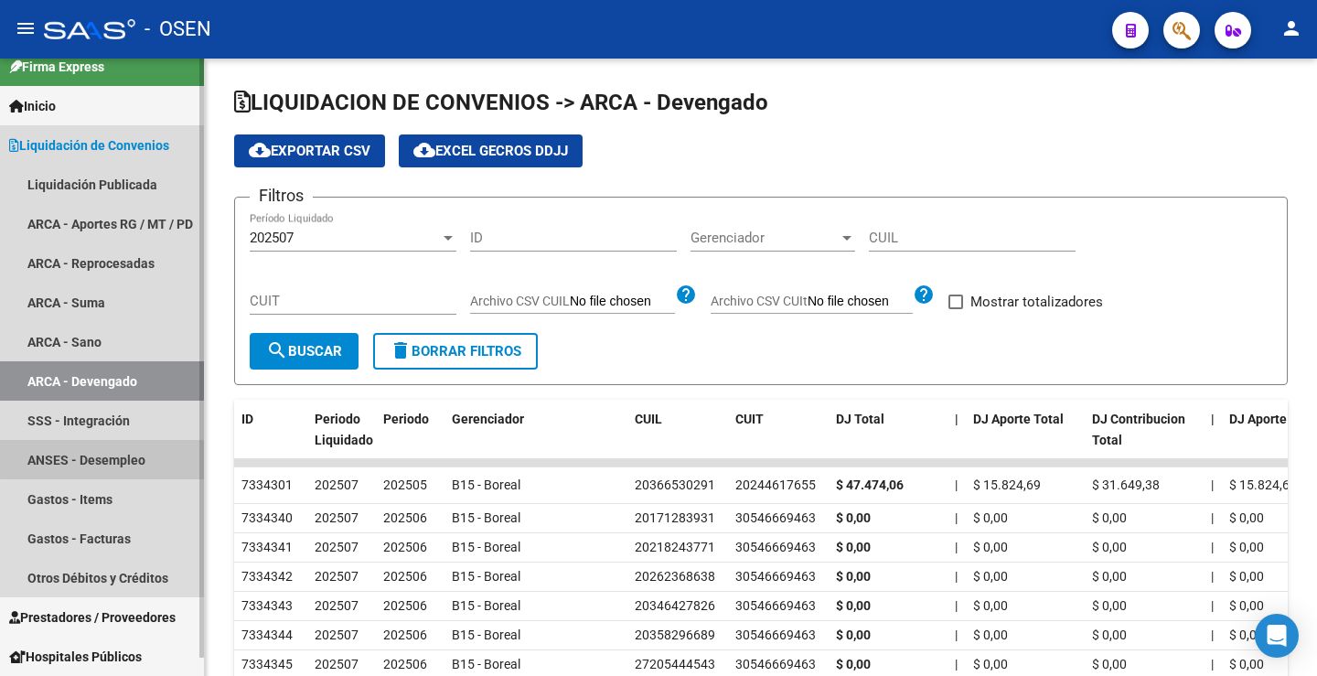
click at [106, 459] on link "ANSES - Desempleo" at bounding box center [102, 459] width 204 height 39
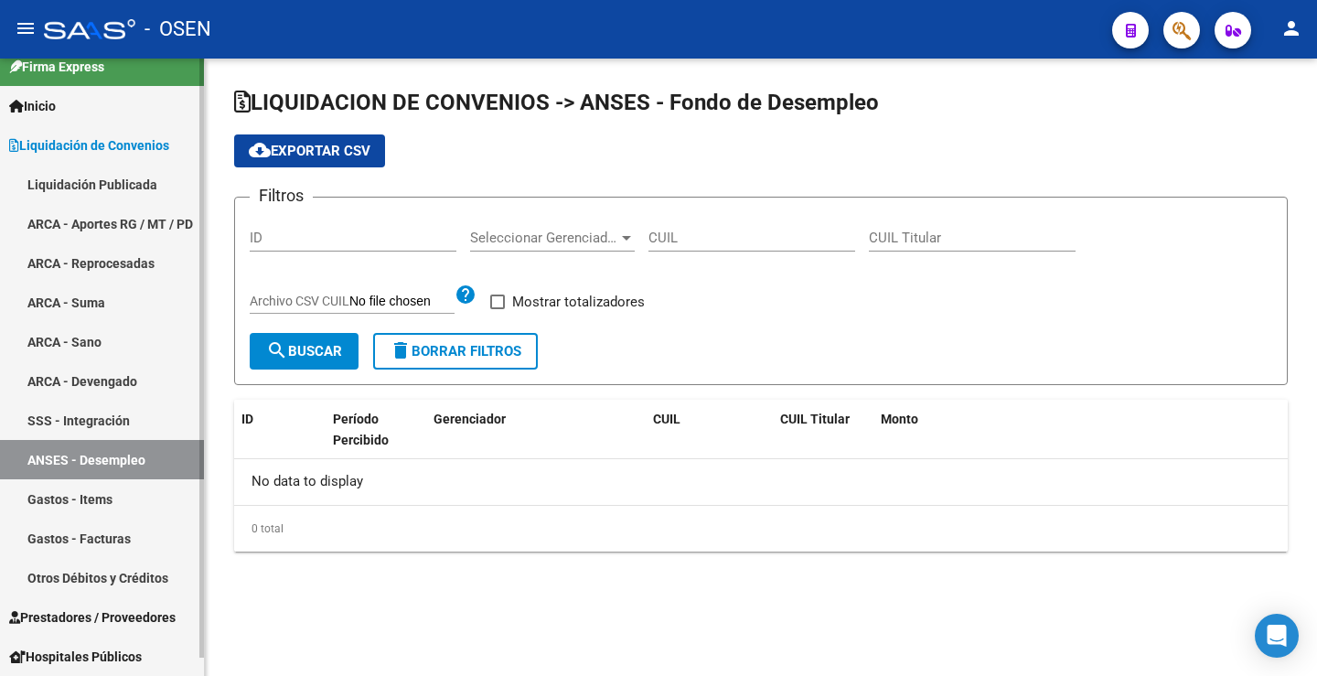
checkbox input "true"
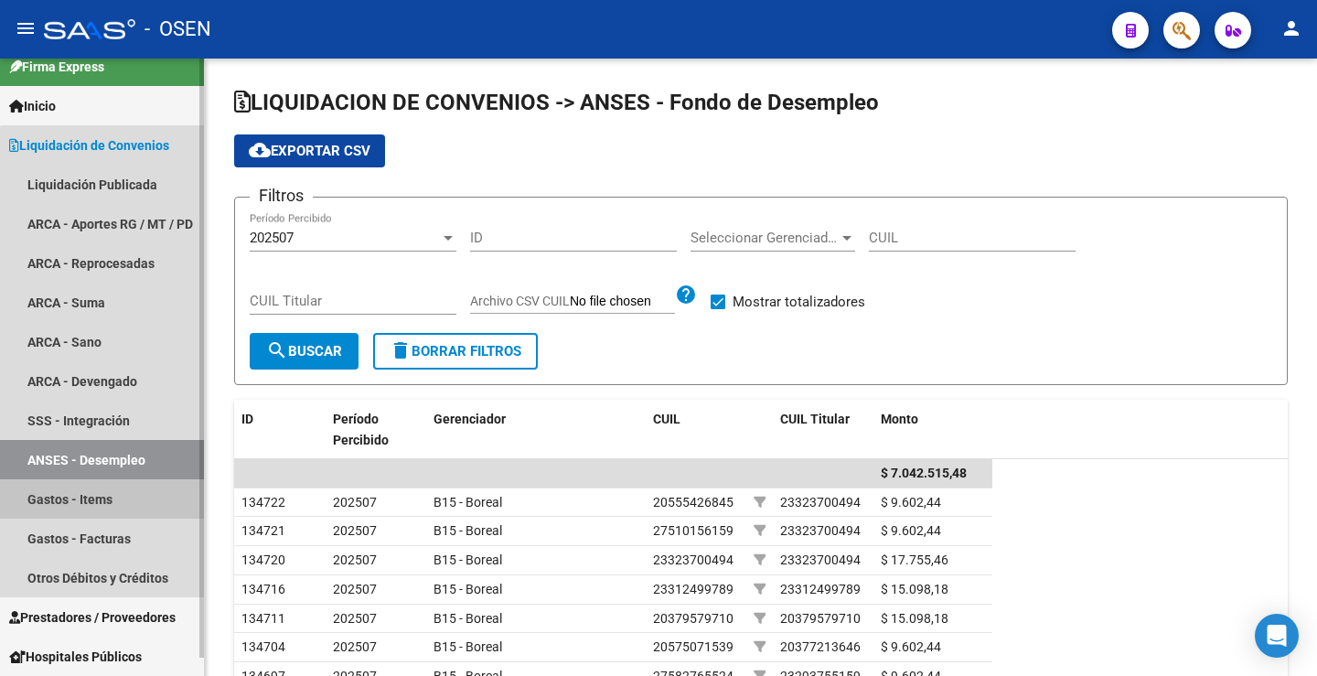
click at [103, 495] on link "Gastos - Items" at bounding box center [102, 498] width 204 height 39
